Goal: Task Accomplishment & Management: Use online tool/utility

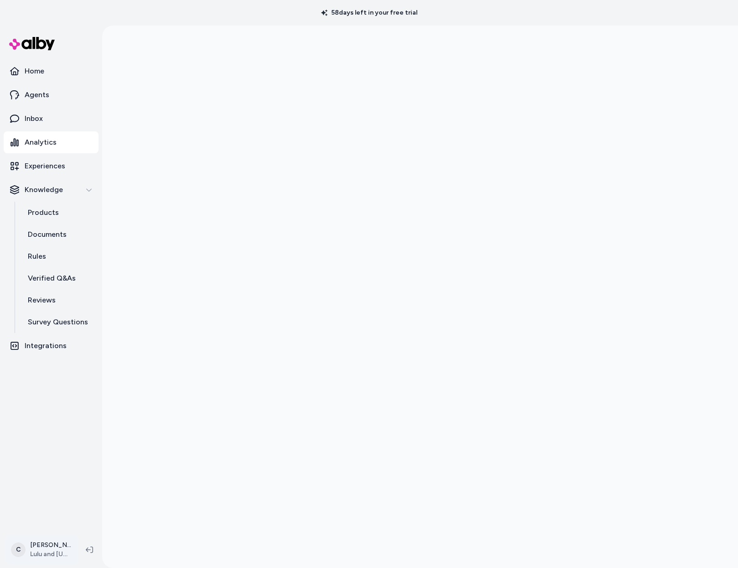
click at [41, 552] on html "58 days left in your free trial Home Agents Inbox Analytics Experiences Knowled…" at bounding box center [369, 284] width 738 height 568
click at [37, 559] on html "58 days left in your free trial Home Agents Inbox Analytics Experiences Knowled…" at bounding box center [369, 284] width 738 height 568
click at [47, 551] on html "58 days left in your free trial Home Agents Inbox Analytics Experiences Knowled…" at bounding box center [369, 284] width 738 height 568
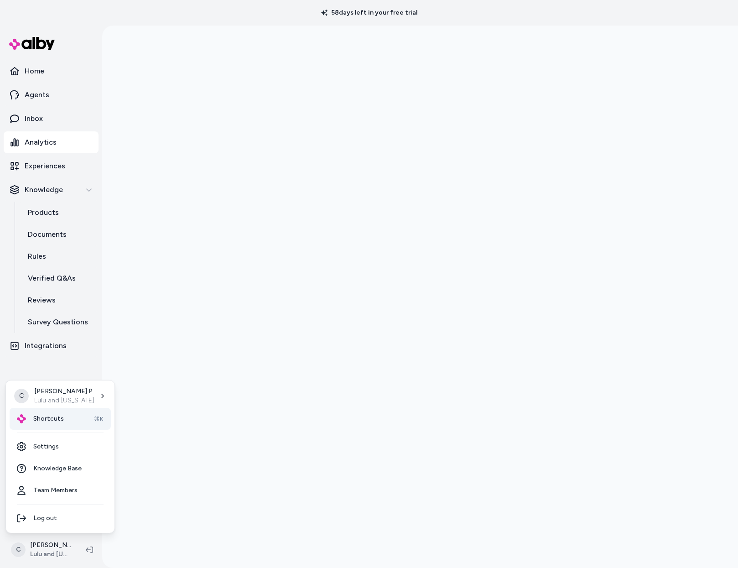
click at [55, 413] on div "Shortcuts ⌘K" at bounding box center [60, 419] width 101 height 22
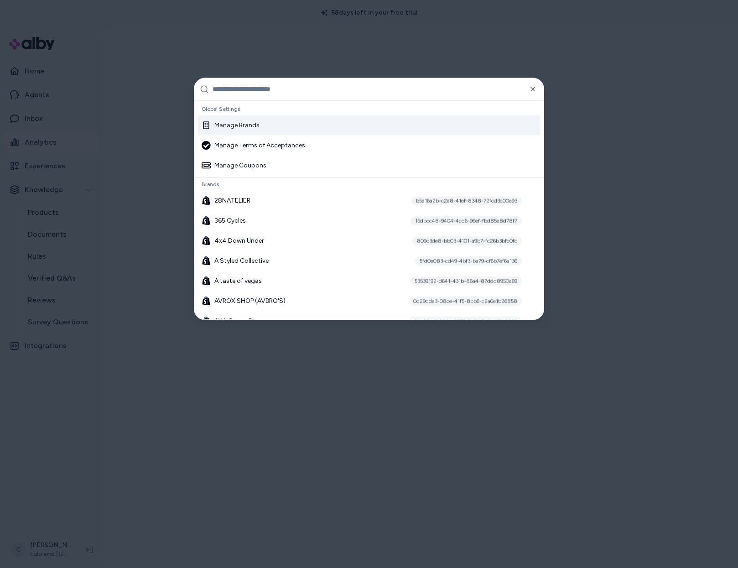
click at [263, 83] on input "text" at bounding box center [376, 89] width 326 height 22
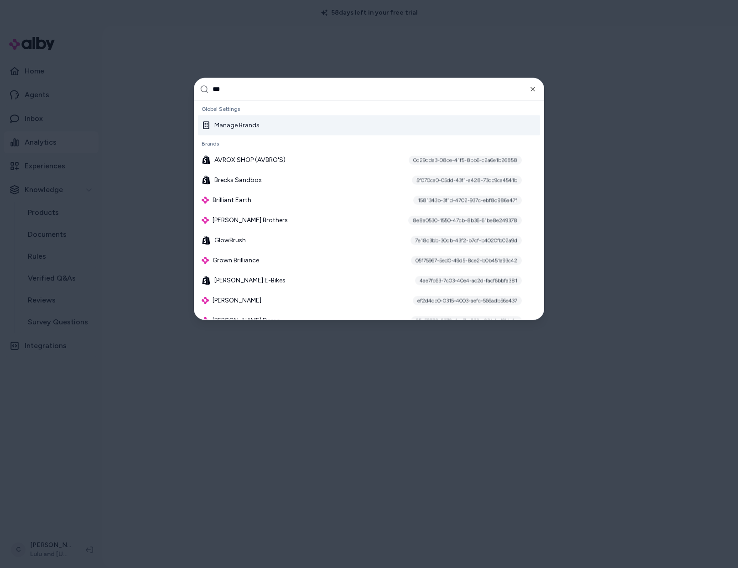
type input "****"
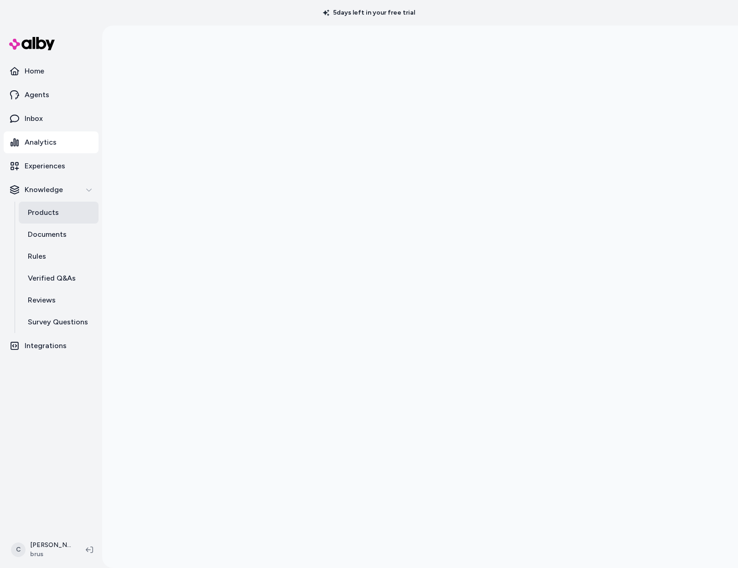
click at [64, 208] on link "Products" at bounding box center [59, 213] width 80 height 22
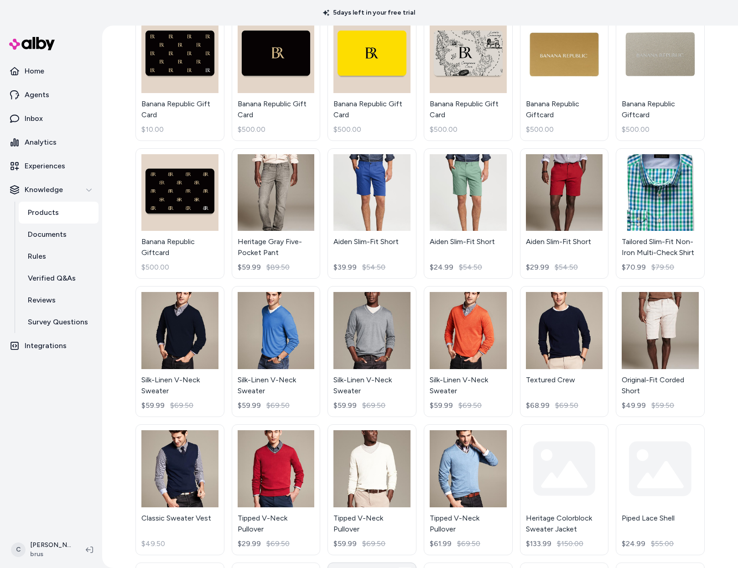
scroll to position [739, 0]
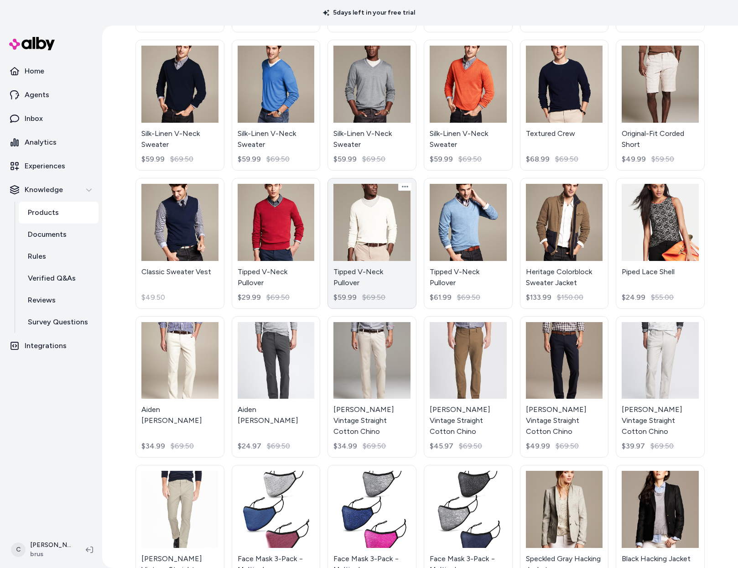
click at [381, 279] on link "Tipped V-Neck Pullover $59.99 $69.50" at bounding box center [372, 243] width 89 height 131
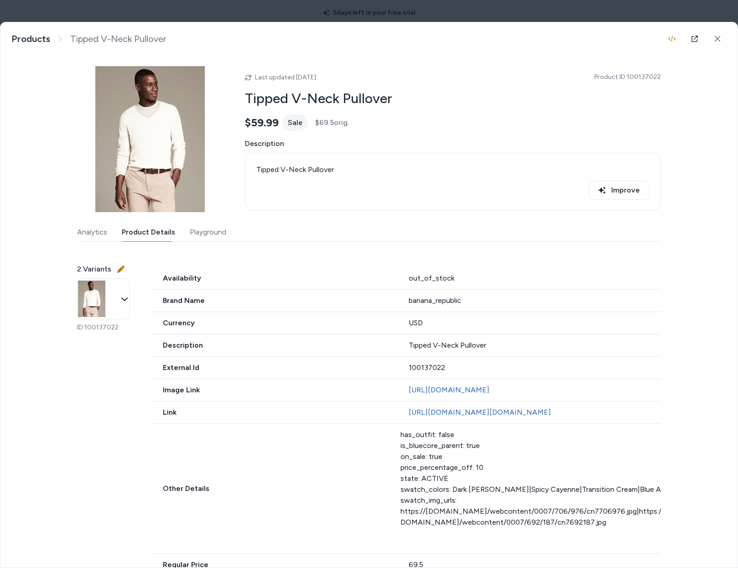
click at [144, 228] on button "Product Details" at bounding box center [148, 232] width 53 height 18
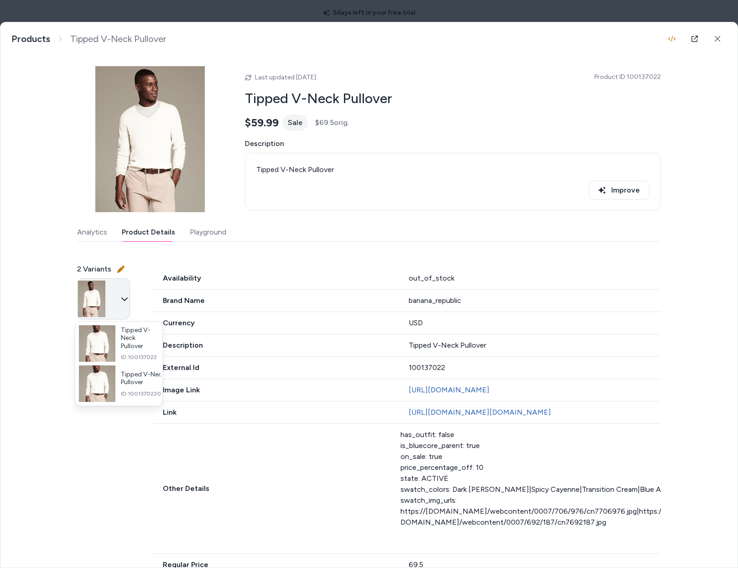
click at [136, 303] on body "5 days left in your free trial Home Agents Inbox Analytics Experiences Knowledg…" at bounding box center [369, 284] width 738 height 568
click at [164, 484] on div at bounding box center [369, 284] width 738 height 568
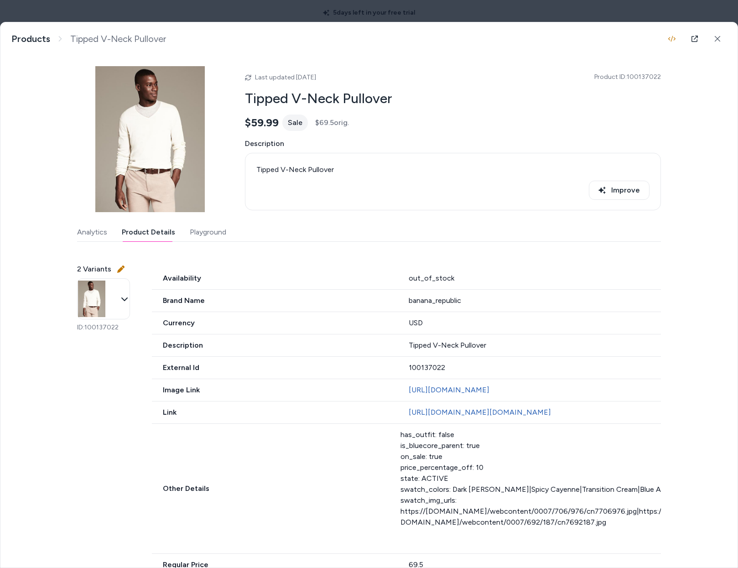
drag, startPoint x: 83, startPoint y: 326, endPoint x: 116, endPoint y: 331, distance: 33.3
click at [116, 331] on p "ID: 100137022" at bounding box center [103, 327] width 53 height 9
drag, startPoint x: 116, startPoint y: 329, endPoint x: 85, endPoint y: 329, distance: 31.0
click at [86, 329] on p "ID: 100137022" at bounding box center [103, 327] width 53 height 9
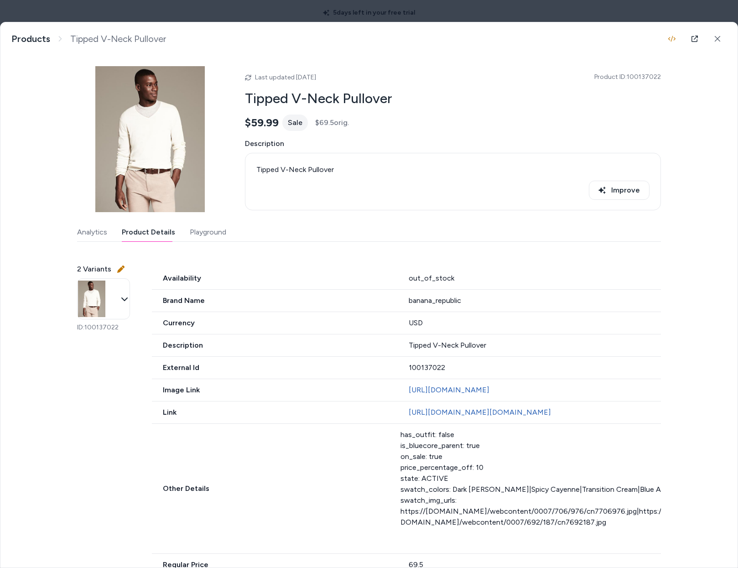
drag, startPoint x: 44, startPoint y: 485, endPoint x: 181, endPoint y: 225, distance: 293.6
click at [44, 477] on div "Tipped V-Neck Pullover Tipped V-Neck Pullover Products Tipped V-Neck Pullover L…" at bounding box center [368, 294] width 737 height 545
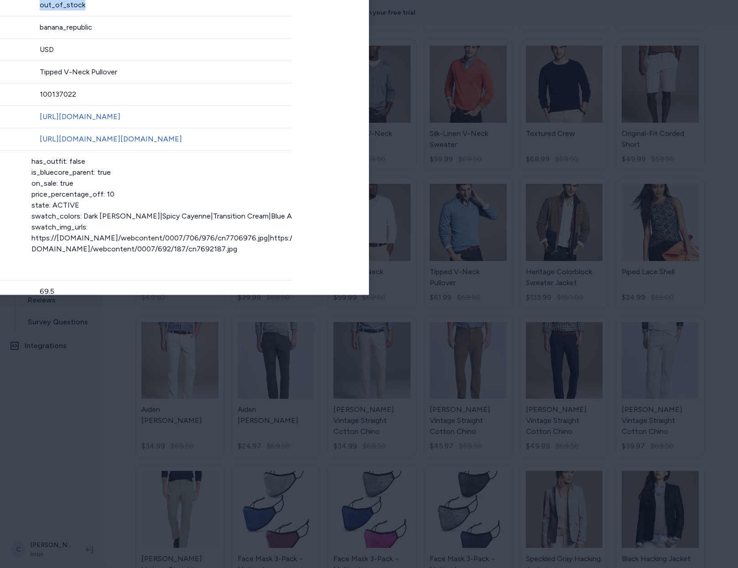
drag, startPoint x: 258, startPoint y: 11, endPoint x: 255, endPoint y: 4, distance: 8.0
click at [255, 4] on body "5 days left in your free trial Home Agents Inbox Analytics Experiences Knowledg…" at bounding box center [369, 284] width 738 height 568
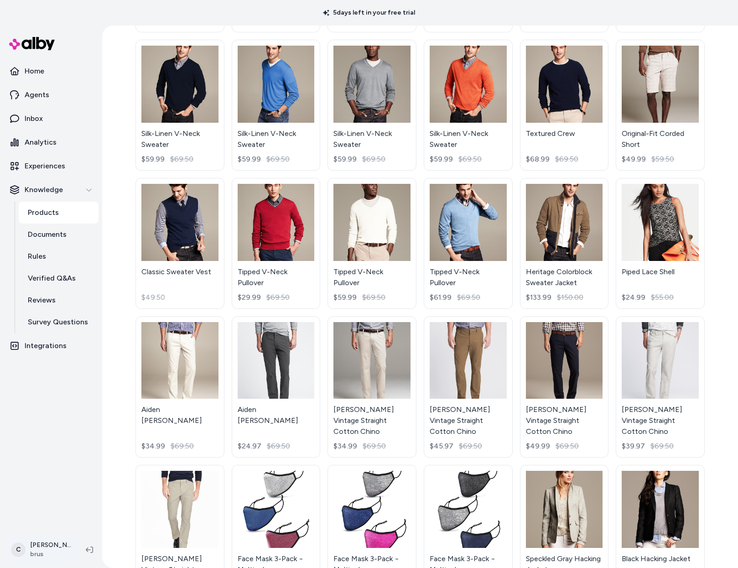
click at [25, 555] on html "5 days left in your free trial Home Agents Inbox Analytics Experiences Knowledg…" at bounding box center [369, 284] width 738 height 568
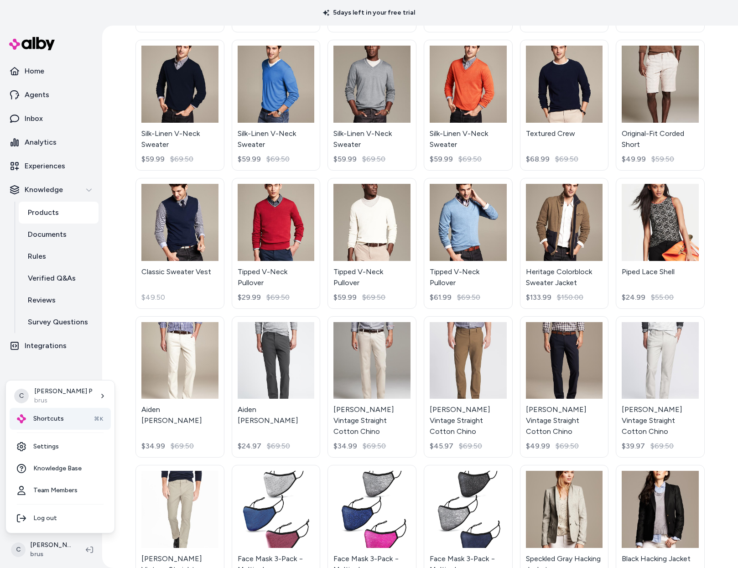
click at [53, 414] on span "Shortcuts" at bounding box center [48, 418] width 31 height 9
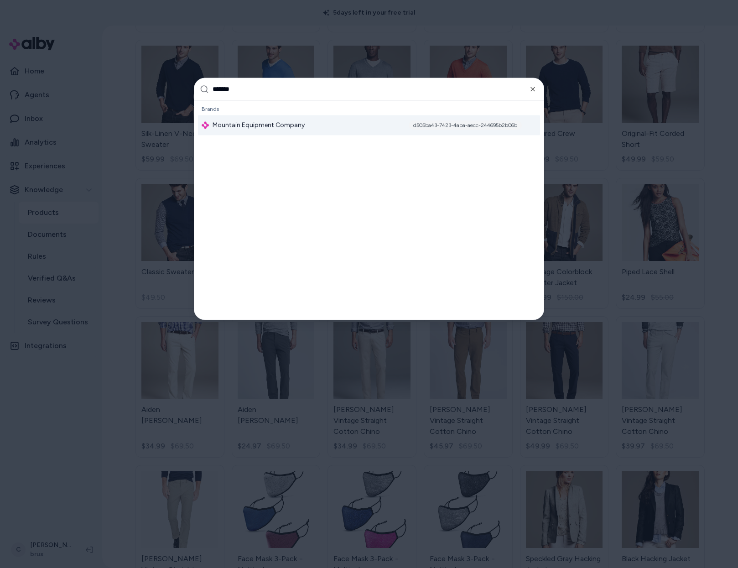
type input "********"
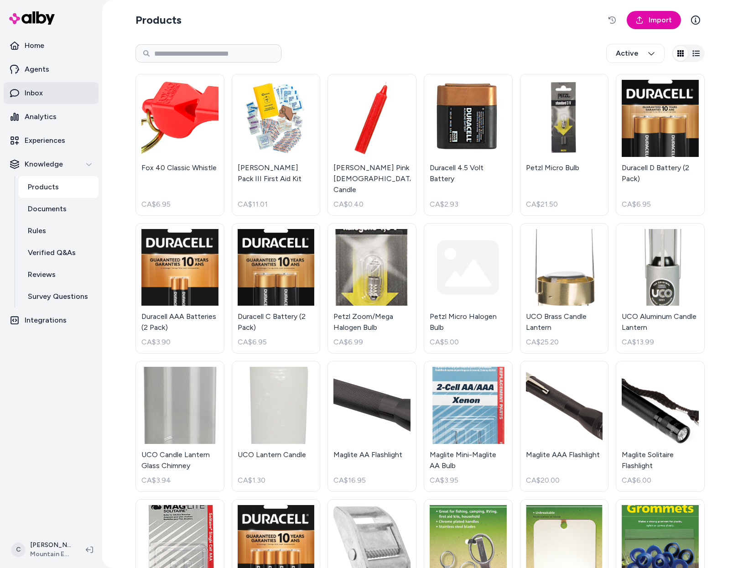
click at [50, 94] on link "Inbox" at bounding box center [51, 93] width 95 height 22
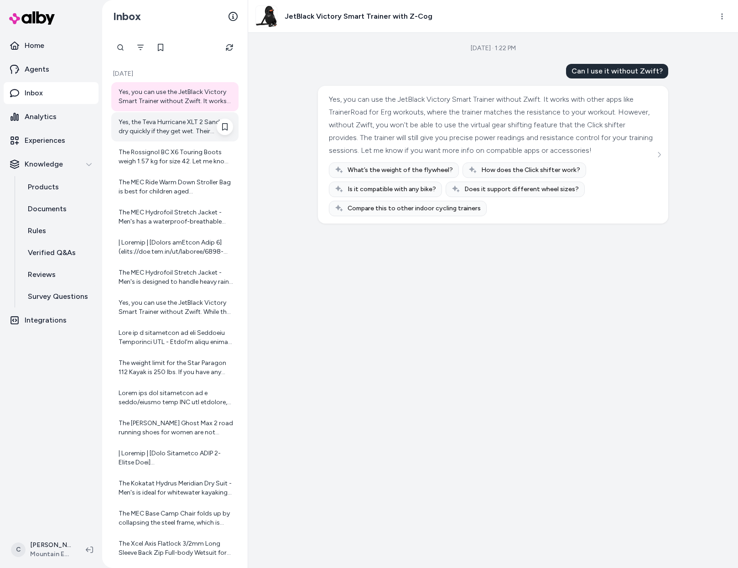
click at [154, 124] on div "Yes, the Teva Hurricane XLT 2 Sandals dry quickly if they get wet. Their durabl…" at bounding box center [176, 127] width 114 height 18
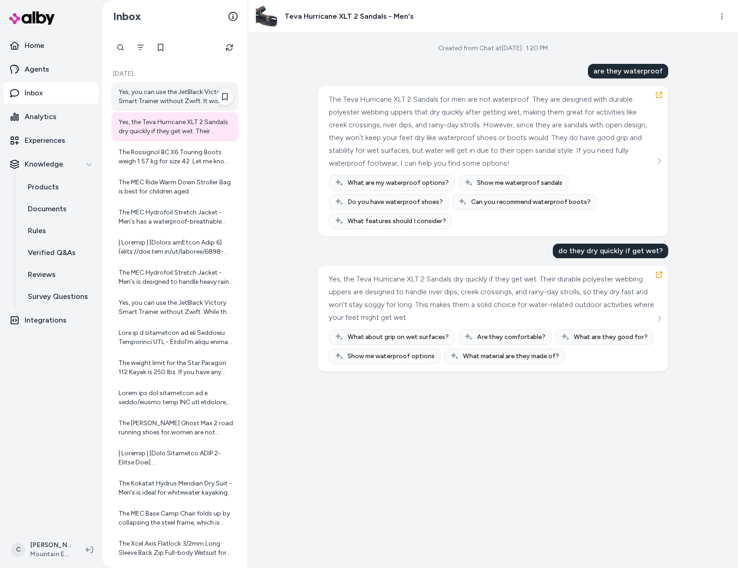
click at [162, 89] on div "Yes, you can use the JetBlack Victory Smart Trainer without Zwift. It works wit…" at bounding box center [176, 97] width 114 height 18
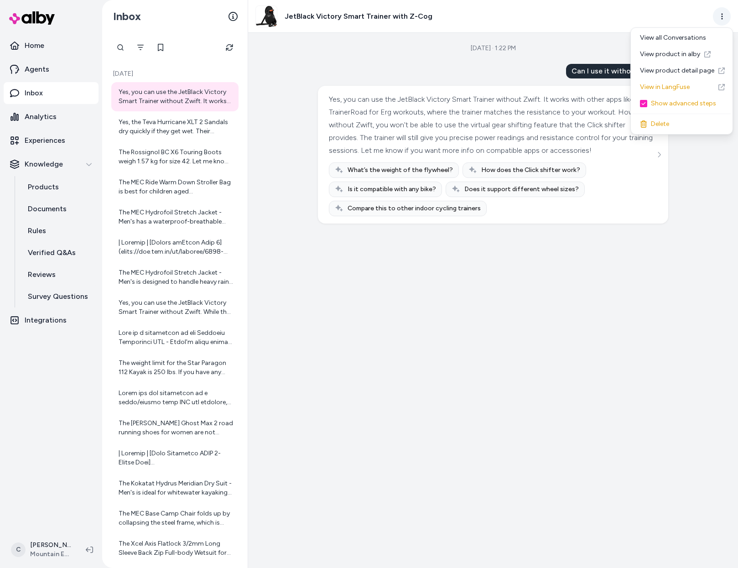
click at [723, 13] on html "Home Agents Inbox Analytics Experiences Knowledge Products Documents Rules Veri…" at bounding box center [369, 284] width 738 height 568
click at [668, 51] on link "View product in alby" at bounding box center [682, 54] width 98 height 16
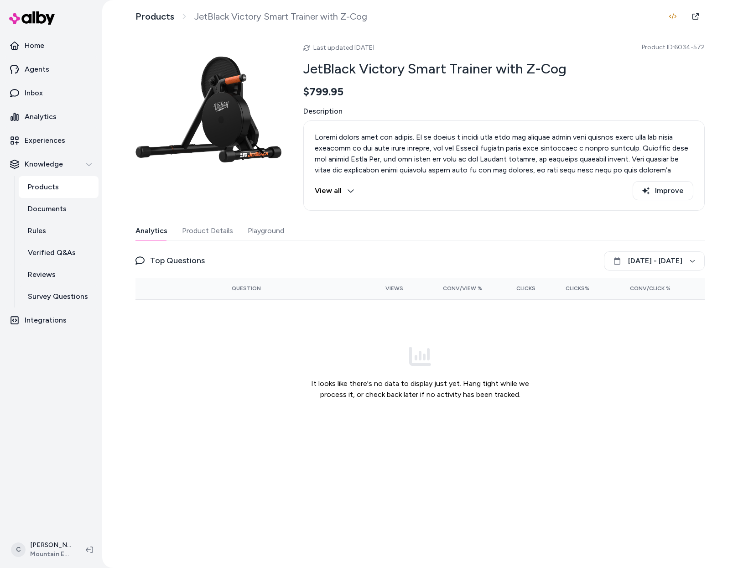
click at [323, 194] on button "View all" at bounding box center [335, 190] width 40 height 19
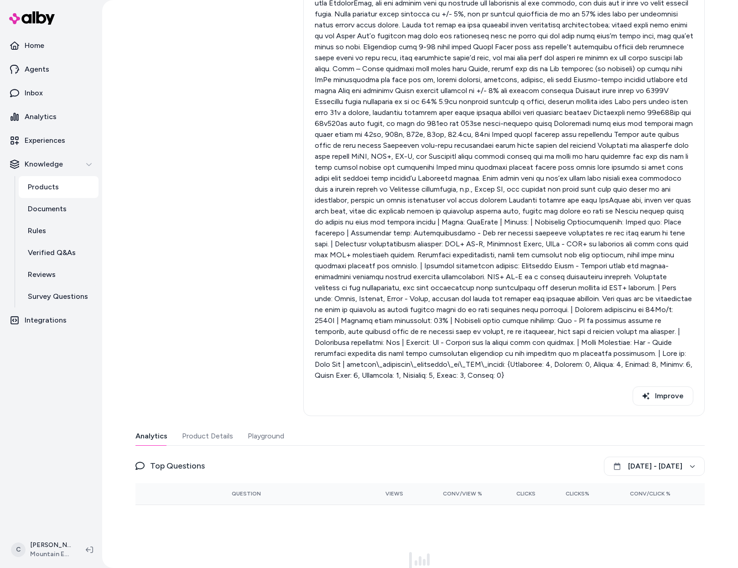
scroll to position [301, 0]
